Goal: Check status: Check status

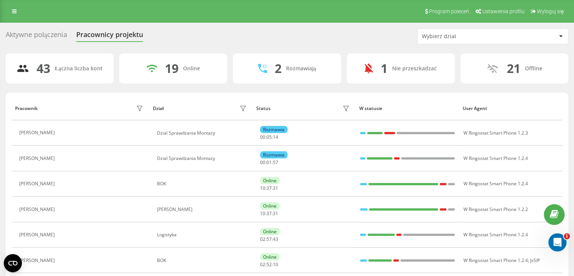
click at [477, 38] on div "Wybierz dział" at bounding box center [467, 36] width 90 height 6
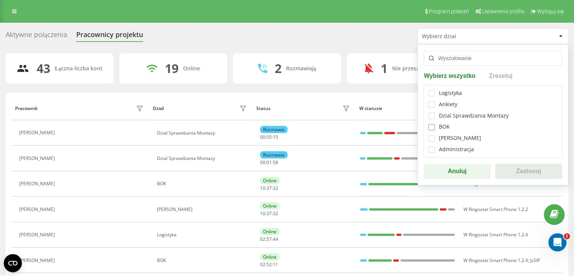
click at [433, 124] on label at bounding box center [431, 124] width 6 height 0
checkbox input "true"
click at [512, 172] on button "Zastosuj" at bounding box center [528, 170] width 67 height 15
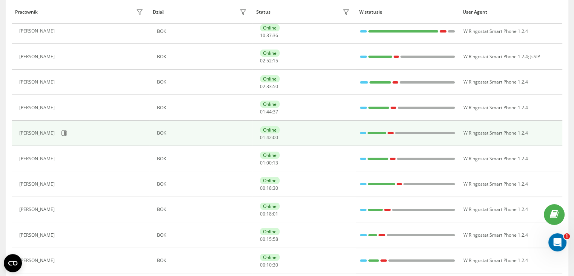
scroll to position [113, 0]
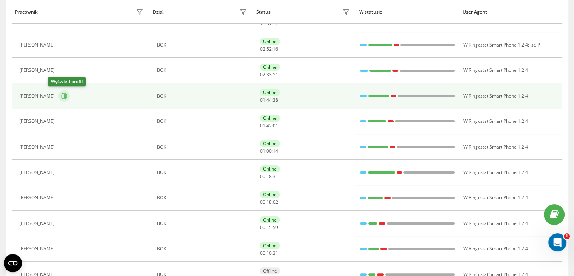
click at [59, 92] on button at bounding box center [64, 95] width 11 height 11
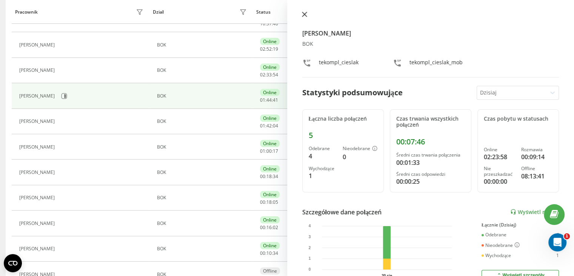
click at [305, 12] on icon at bounding box center [304, 14] width 5 height 5
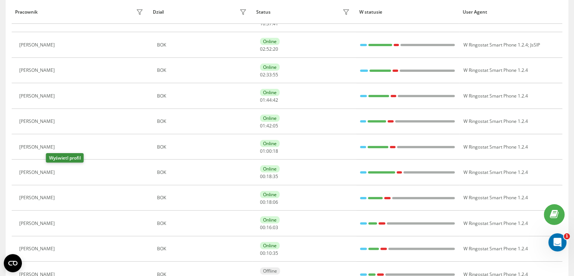
click at [60, 172] on icon at bounding box center [63, 172] width 6 height 6
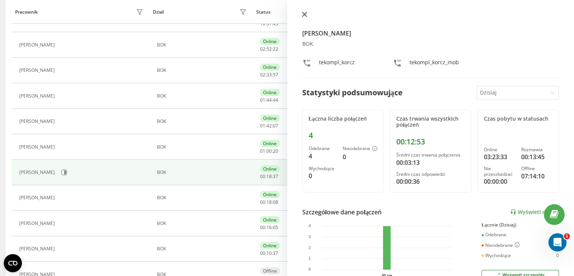
click at [305, 16] on icon at bounding box center [304, 14] width 5 height 5
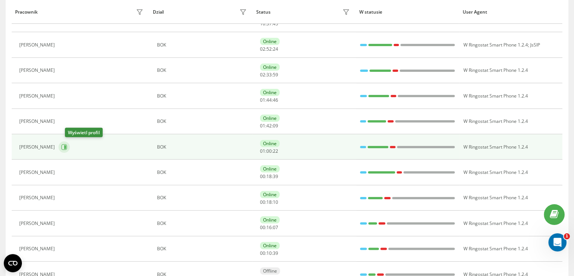
click at [66, 147] on button at bounding box center [64, 146] width 11 height 11
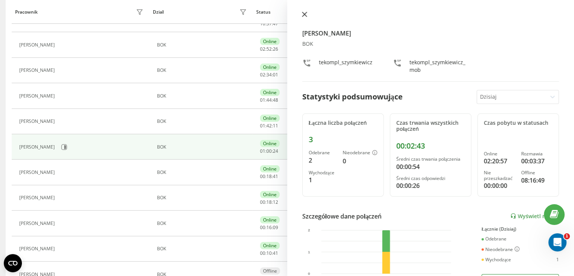
click at [307, 14] on button at bounding box center [305, 14] width 10 height 7
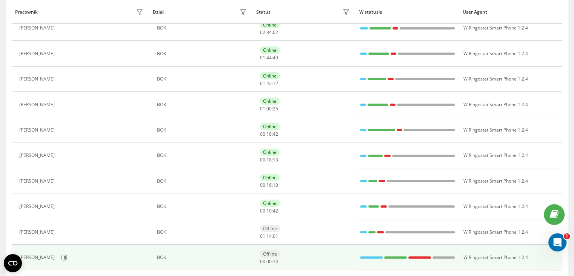
scroll to position [189, 0]
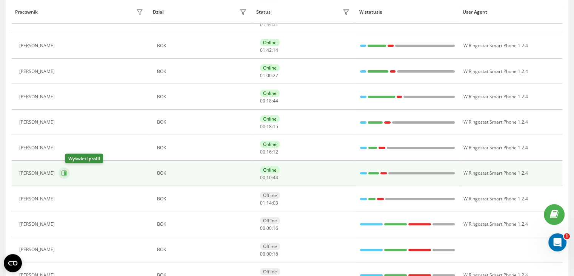
click at [67, 174] on icon at bounding box center [64, 173] width 6 height 6
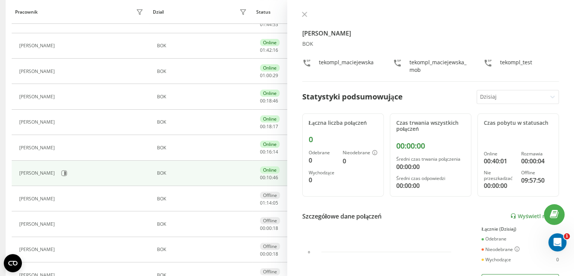
drag, startPoint x: 306, startPoint y: 13, endPoint x: 300, endPoint y: 16, distance: 6.3
click at [306, 13] on icon at bounding box center [304, 14] width 5 height 5
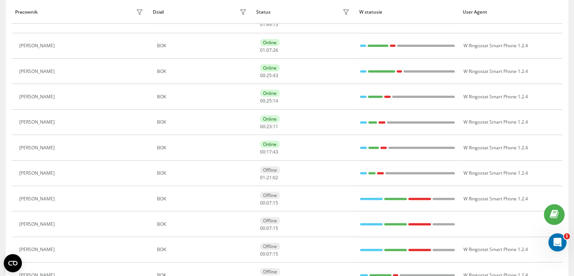
scroll to position [163, 0]
